Goal: Browse casually

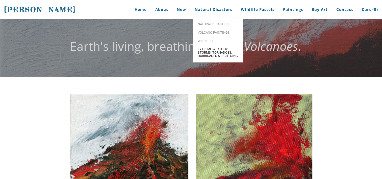
click at [216, 54] on span "Extreme Weather: Storms, Tornadoes, Hurricanes & Lightning" at bounding box center [218, 52] width 40 height 10
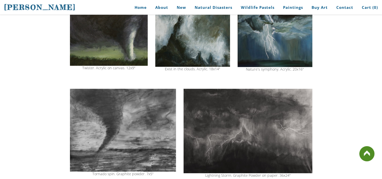
scroll to position [192, 0]
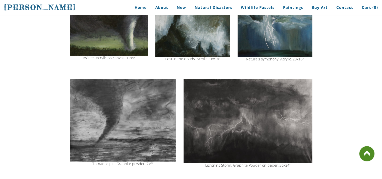
click at [125, 113] on img at bounding box center [123, 119] width 106 height 83
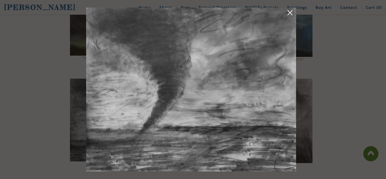
click at [125, 113] on img at bounding box center [191, 90] width 210 height 164
click at [190, 123] on img at bounding box center [191, 90] width 210 height 164
click at [291, 12] on link at bounding box center [289, 14] width 7 height 8
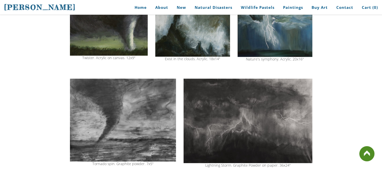
click at [259, 133] on img at bounding box center [247, 120] width 128 height 84
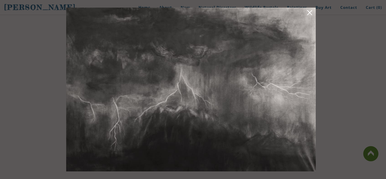
click at [221, 109] on img at bounding box center [190, 90] width 249 height 164
click at [310, 13] on link at bounding box center [309, 14] width 7 height 8
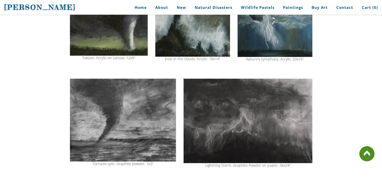
drag, startPoint x: 72, startPoint y: 81, endPoint x: 143, endPoint y: 123, distance: 83.0
click at [143, 123] on img at bounding box center [123, 119] width 106 height 83
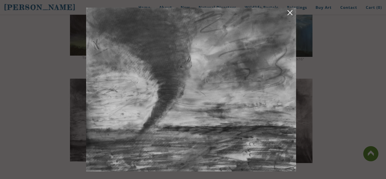
click at [288, 11] on link at bounding box center [289, 14] width 7 height 8
